Goal: Transaction & Acquisition: Obtain resource

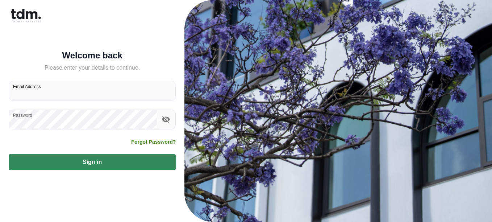
click at [69, 92] on input "Email Address" at bounding box center [92, 90] width 166 height 19
type input "**********"
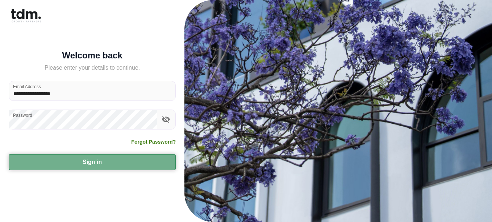
click at [128, 159] on button "Sign in" at bounding box center [92, 162] width 167 height 16
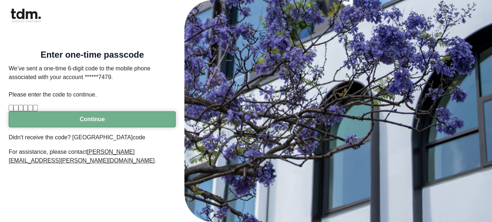
click at [122, 127] on button "Continue" at bounding box center [92, 119] width 167 height 16
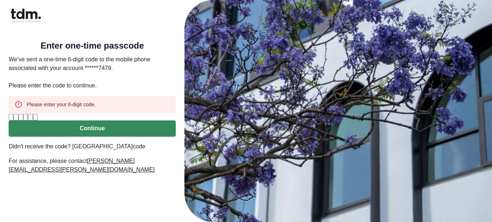
click at [70, 151] on p "Didn't receive the code? Resend code" at bounding box center [92, 146] width 167 height 9
click at [55, 98] on div "Please enter your 6-digit code." at bounding box center [61, 104] width 69 height 13
click at [54, 98] on div "Please enter your 6-digit code." at bounding box center [61, 104] width 69 height 13
drag, startPoint x: 54, startPoint y: 98, endPoint x: 16, endPoint y: 94, distance: 38.3
click at [15, 96] on div "Please enter your 6-digit code." at bounding box center [92, 104] width 167 height 17
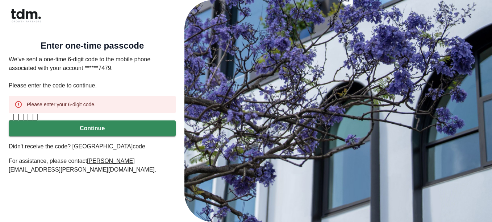
click at [20, 100] on icon at bounding box center [19, 104] width 8 height 8
click at [73, 98] on div "Please enter your 6-digit code." at bounding box center [61, 104] width 69 height 13
click at [54, 151] on p "Didn't receive the code? Resend code" at bounding box center [92, 146] width 167 height 9
click at [39, 98] on div "Please enter your 6-digit code." at bounding box center [61, 104] width 69 height 13
click at [59, 99] on div "Please enter your 6-digit code." at bounding box center [61, 104] width 69 height 13
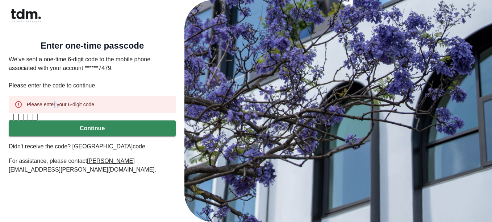
click at [58, 98] on div "Please enter your 6-digit code." at bounding box center [61, 104] width 69 height 13
drag, startPoint x: 18, startPoint y: 97, endPoint x: 27, endPoint y: 91, distance: 10.4
click at [18, 101] on icon at bounding box center [18, 104] width 7 height 7
click at [58, 71] on p "We’ve sent a one-time 6-digit code to the mobile phone associated with your acc…" at bounding box center [92, 72] width 167 height 35
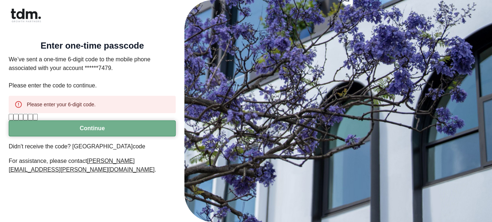
click at [116, 136] on button "Continue" at bounding box center [92, 128] width 167 height 16
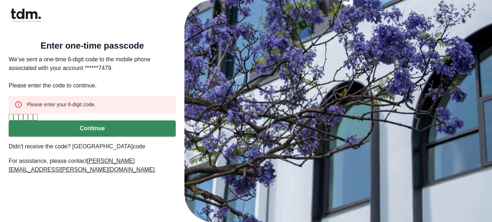
click at [12, 120] on input "Please enter verification code. Digit 1" at bounding box center [11, 117] width 5 height 7
type input "*"
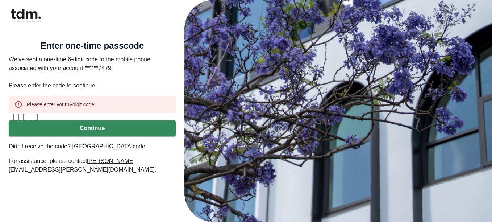
type input "*"
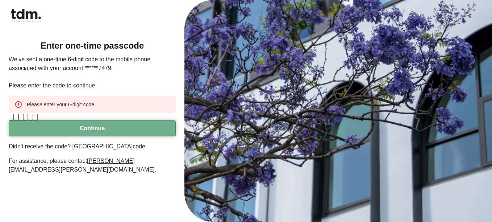
click at [81, 136] on button "Continue" at bounding box center [92, 128] width 167 height 16
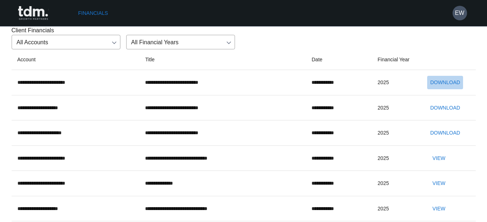
click at [366, 89] on button "Download" at bounding box center [445, 82] width 36 height 13
click at [366, 115] on button "Download" at bounding box center [445, 107] width 36 height 13
drag, startPoint x: 360, startPoint y: 59, endPoint x: 405, endPoint y: 82, distance: 50.3
click at [366, 70] on th "Financial Year" at bounding box center [397, 59] width 50 height 21
click at [366, 115] on button "Download" at bounding box center [445, 107] width 36 height 13
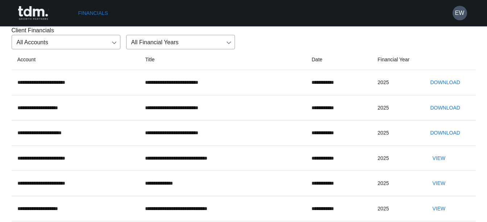
click at [273, 70] on th "Title" at bounding box center [222, 59] width 166 height 21
click at [366, 140] on button "Download" at bounding box center [445, 132] width 36 height 13
